Goal: Find specific page/section: Find specific page/section

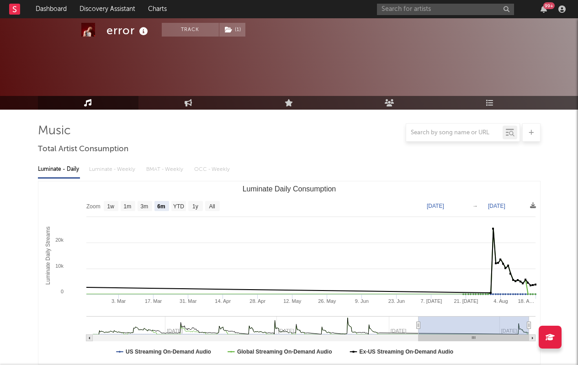
select select "6m"
select select "1w"
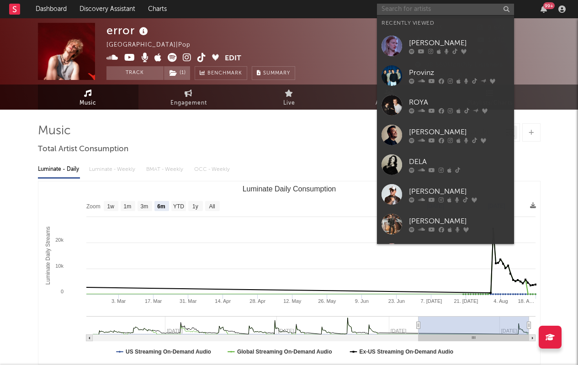
click at [409, 5] on input "text" at bounding box center [445, 9] width 137 height 11
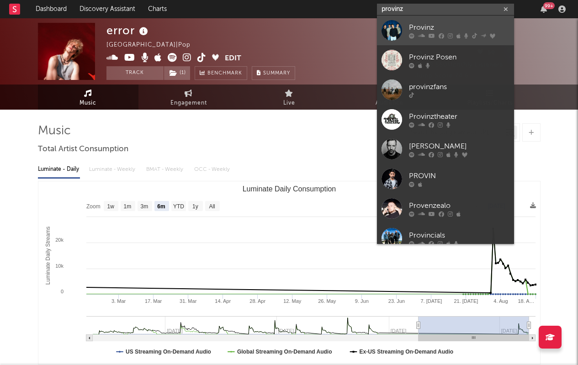
type input "provinz"
click at [426, 24] on div "Provinz" at bounding box center [459, 27] width 101 height 11
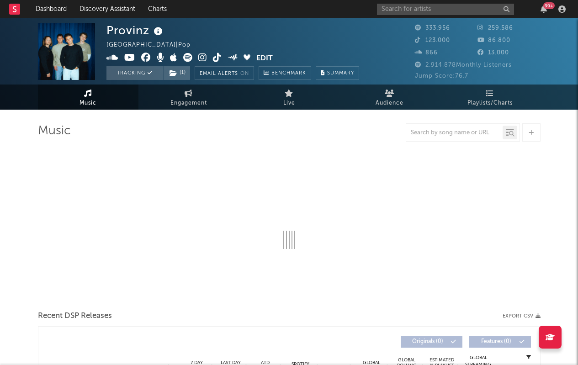
select select "6m"
